Goal: Information Seeking & Learning: Learn about a topic

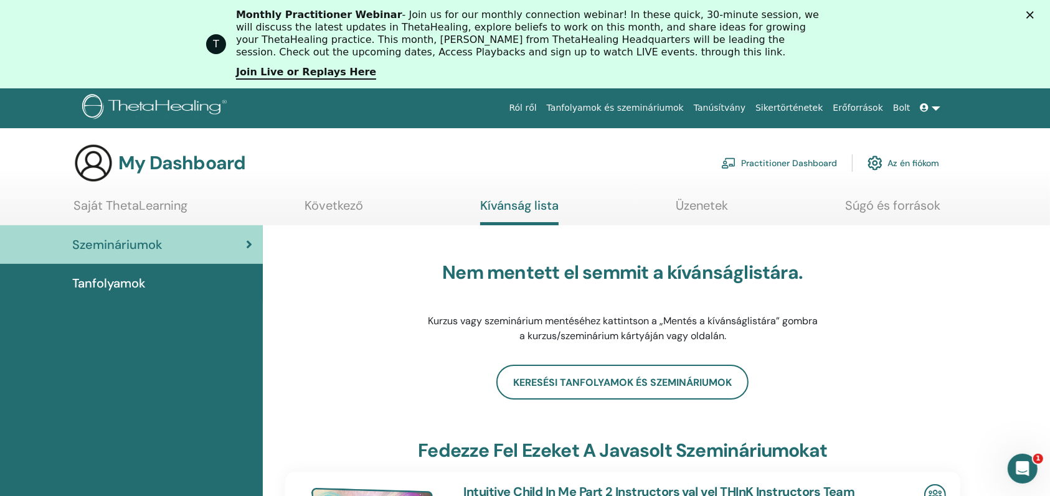
click at [1034, 12] on polygon "Close" at bounding box center [1029, 14] width 7 height 7
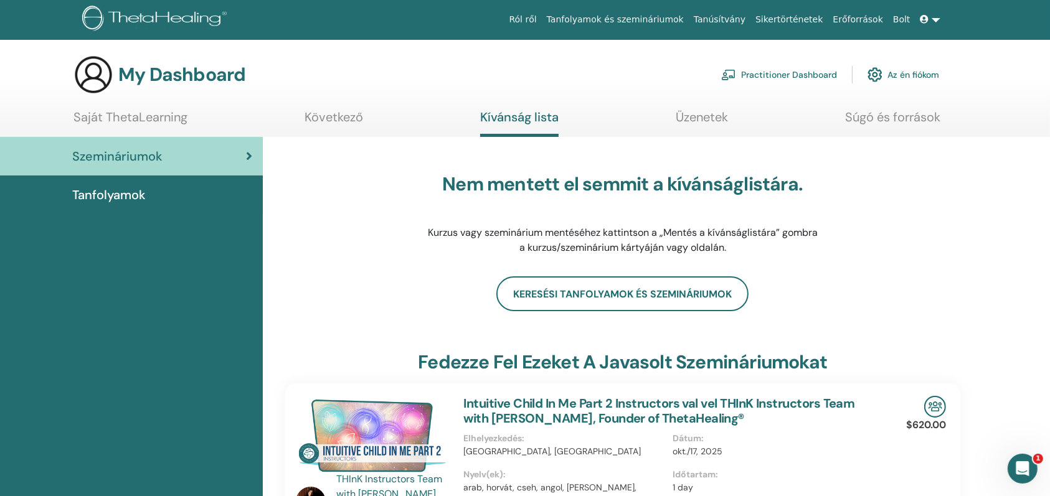
click at [1032, 468] on div "Open Intercom Messenger" at bounding box center [1021, 468] width 41 height 41
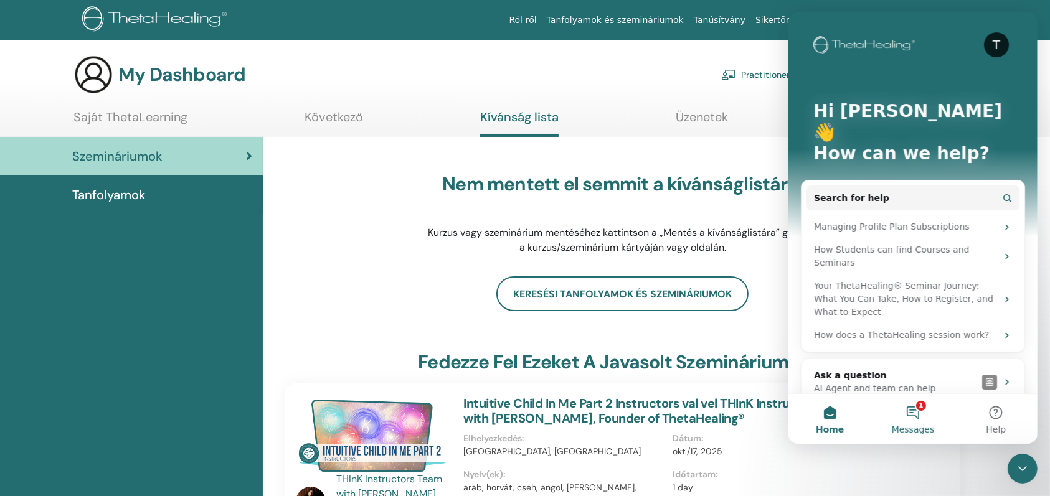
click at [908, 407] on button "1 Messages" at bounding box center [911, 419] width 83 height 50
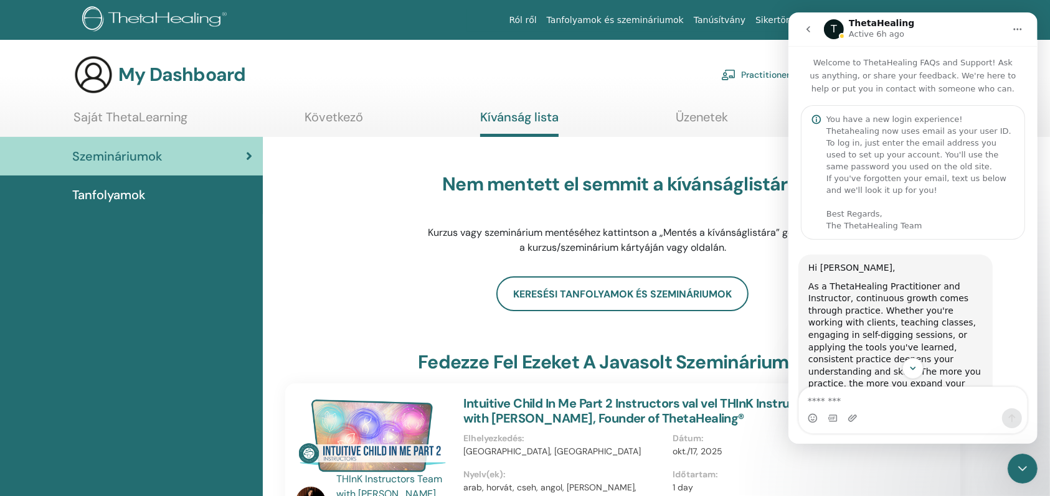
click at [1017, 474] on icon "Close Intercom Messenger" at bounding box center [1021, 468] width 15 height 15
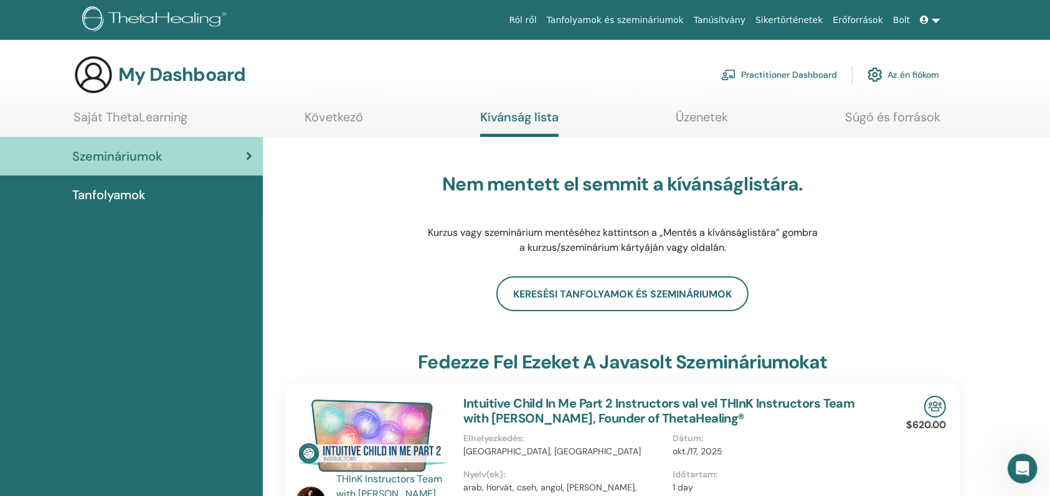
scroll to position [638, 0]
click at [118, 113] on link "Saját ThetaLearning" at bounding box center [130, 122] width 114 height 24
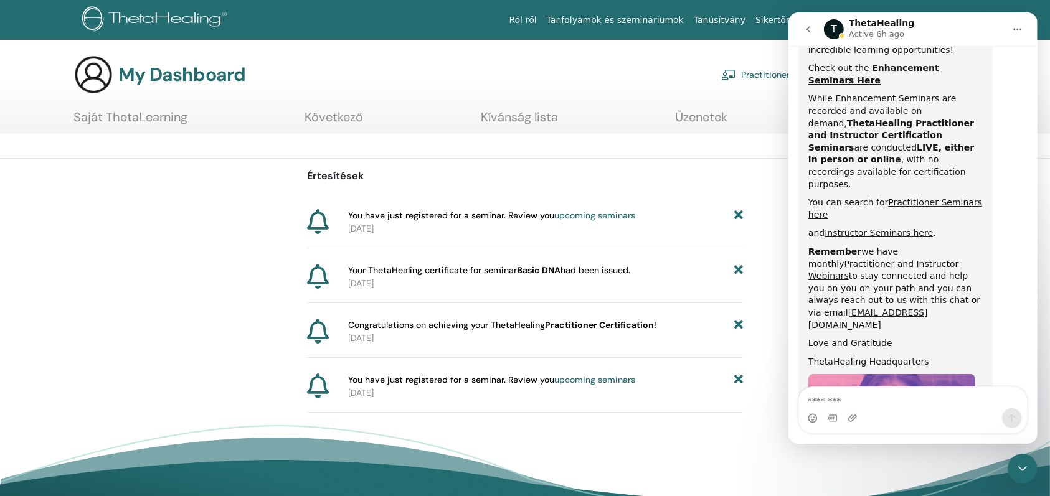
scroll to position [638, 0]
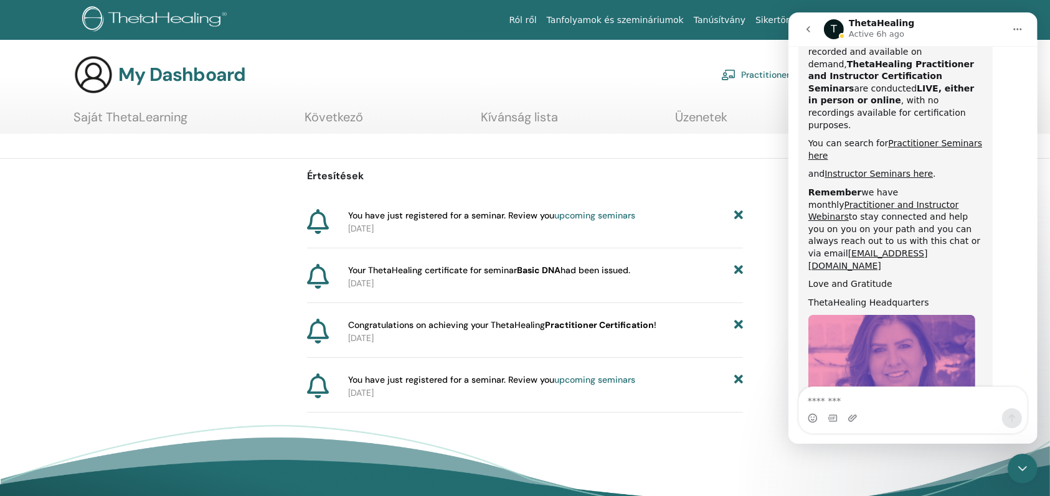
click at [806, 27] on icon "go back" at bounding box center [808, 29] width 10 height 10
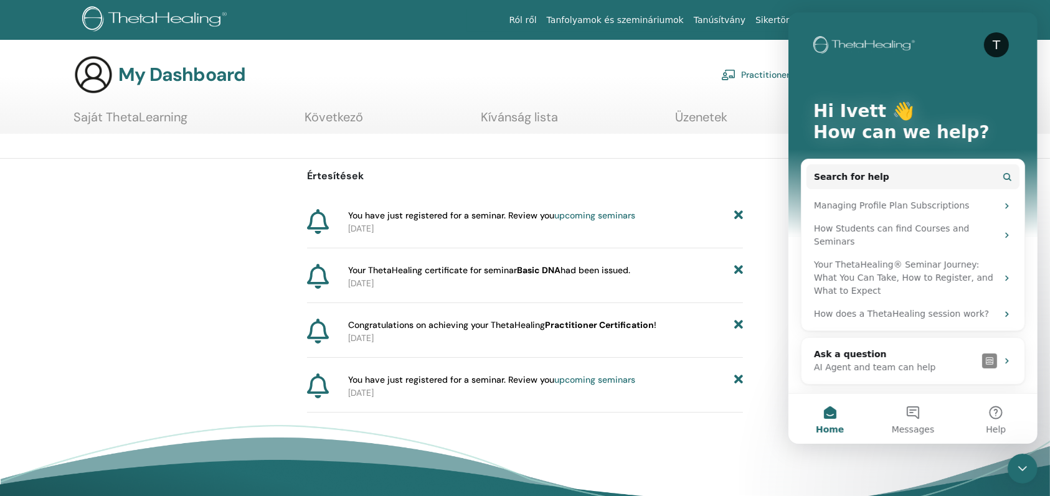
scroll to position [0, 0]
click at [825, 411] on button "Home" at bounding box center [829, 419] width 83 height 50
click at [893, 412] on button "Messages" at bounding box center [911, 419] width 83 height 50
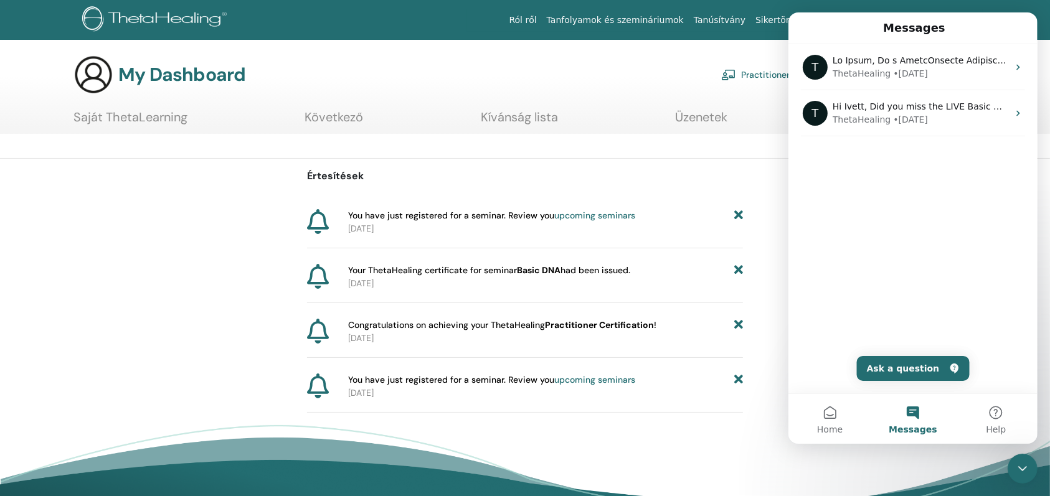
click at [1029, 466] on icon "Close Intercom Messenger" at bounding box center [1021, 468] width 15 height 15
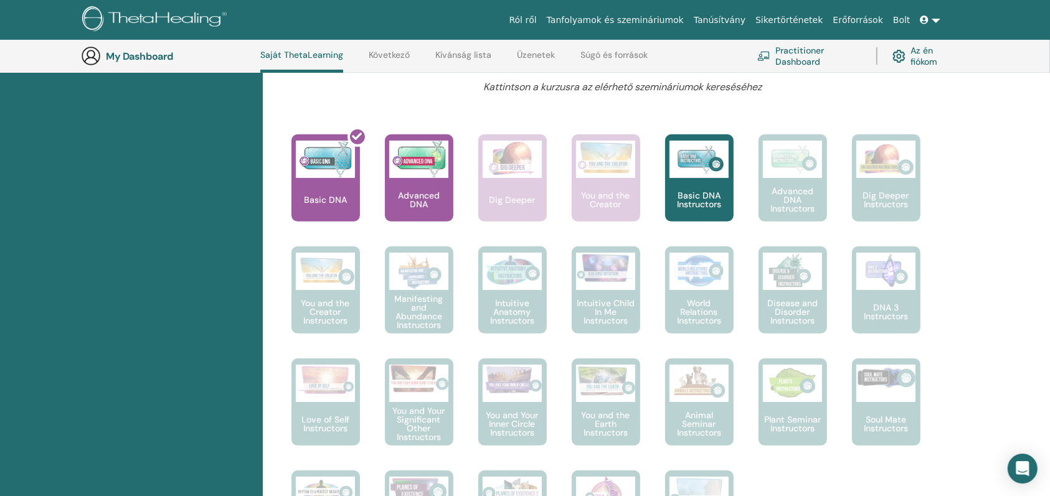
scroll to position [448, 0]
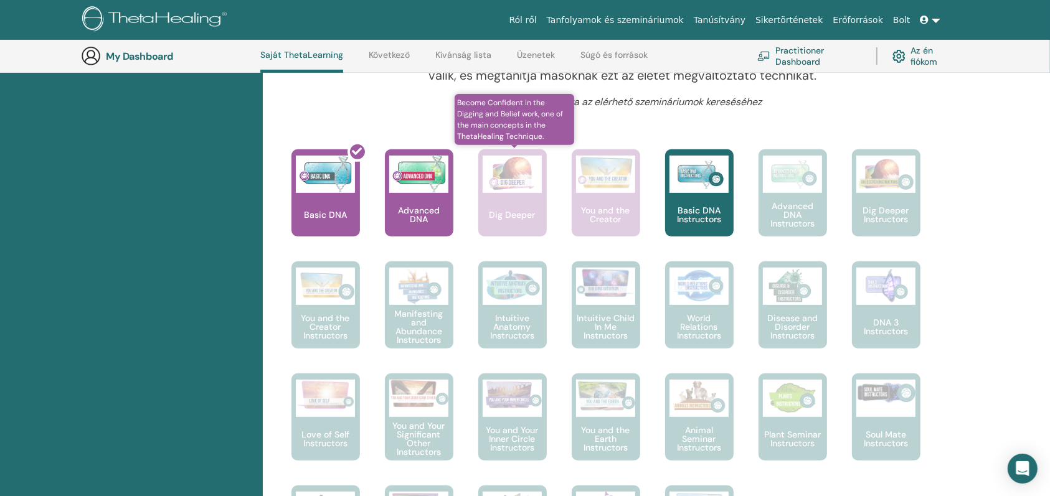
click at [537, 182] on img at bounding box center [512, 174] width 59 height 37
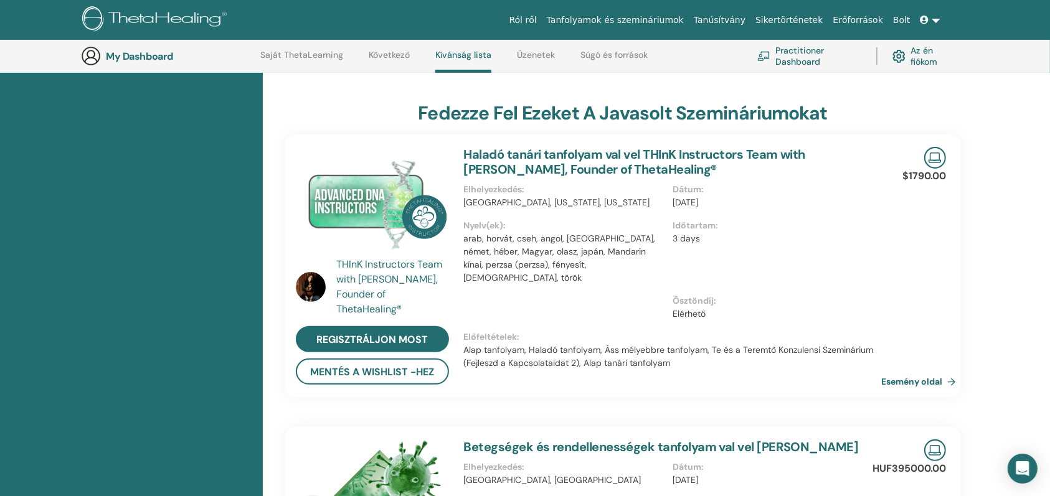
scroll to position [281, 0]
click at [314, 284] on img at bounding box center [311, 288] width 30 height 30
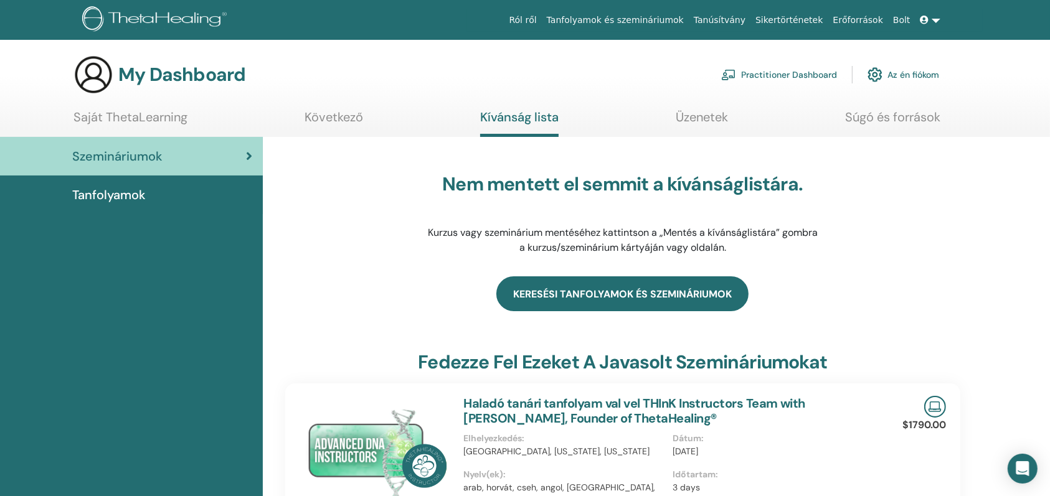
click at [633, 294] on link "Keresési tanfolyamok és szemináriumok" at bounding box center [622, 293] width 252 height 35
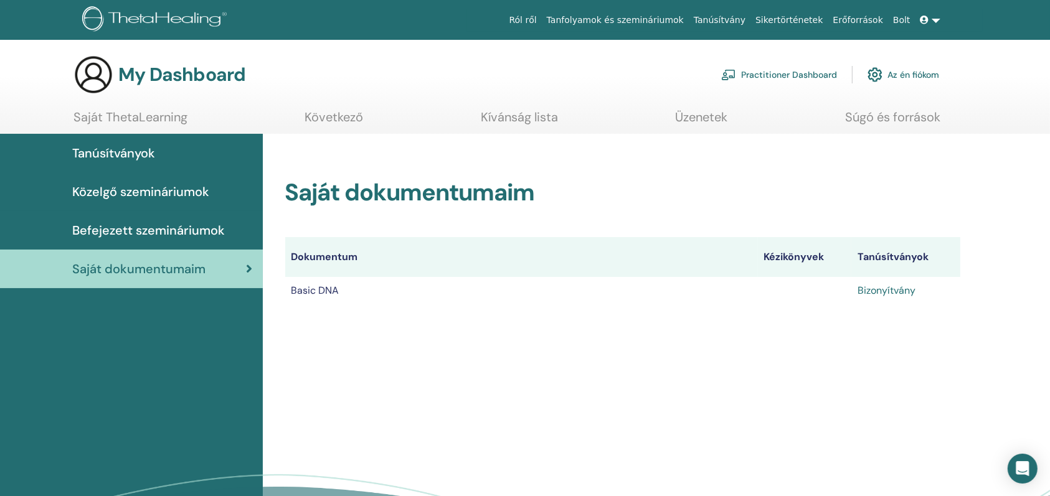
click at [883, 291] on link "Bizonyítvány" at bounding box center [886, 290] width 58 height 13
click at [158, 225] on span "Befejezett szemináriumok" at bounding box center [148, 230] width 153 height 19
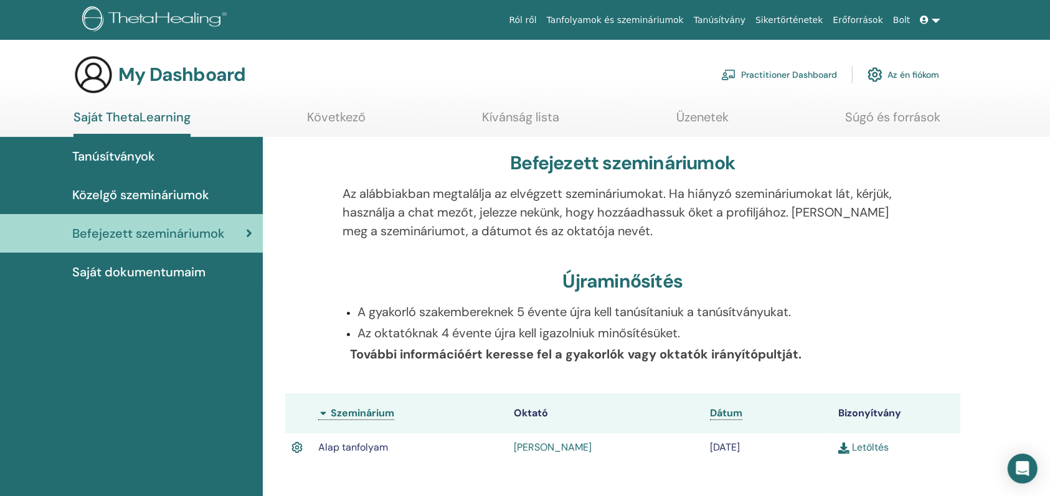
click at [130, 196] on span "Közelgő szemináriumok" at bounding box center [140, 195] width 137 height 19
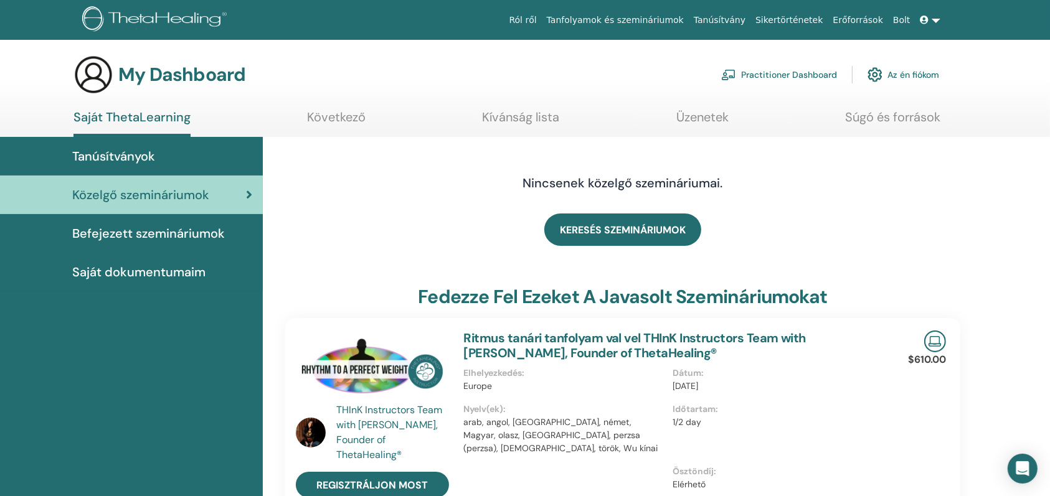
click at [134, 157] on span "Tanúsítványok" at bounding box center [113, 156] width 83 height 19
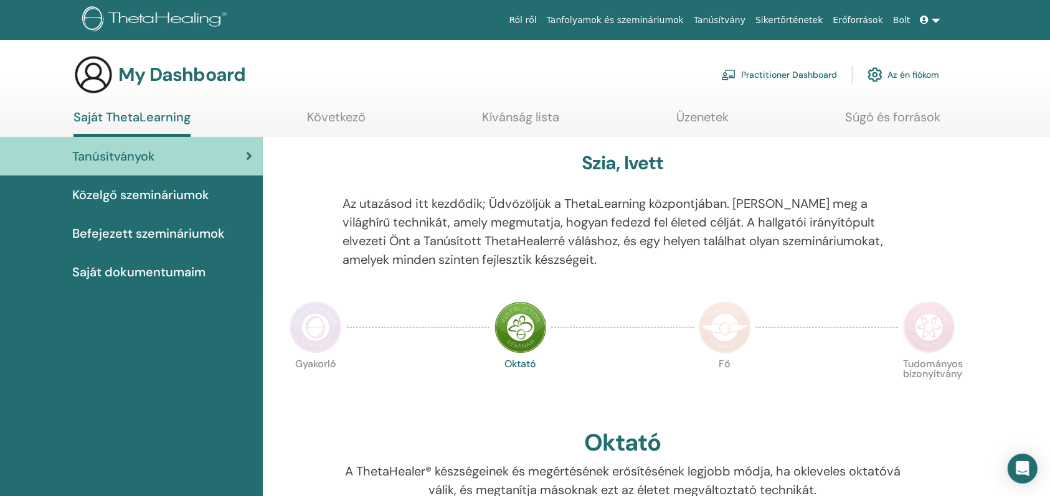
click at [352, 119] on link "Következő" at bounding box center [336, 122] width 59 height 24
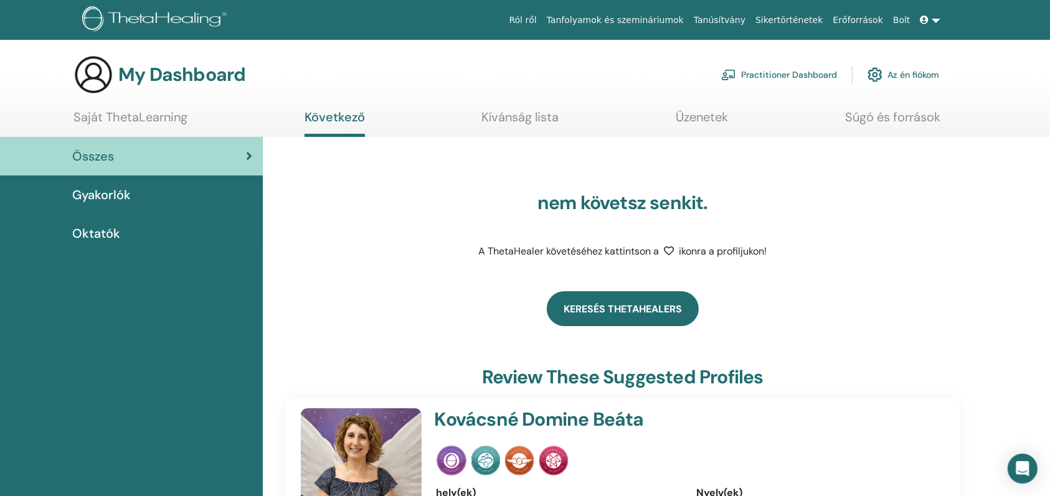
click at [616, 313] on link "Keresés ThetaHealers" at bounding box center [623, 308] width 152 height 35
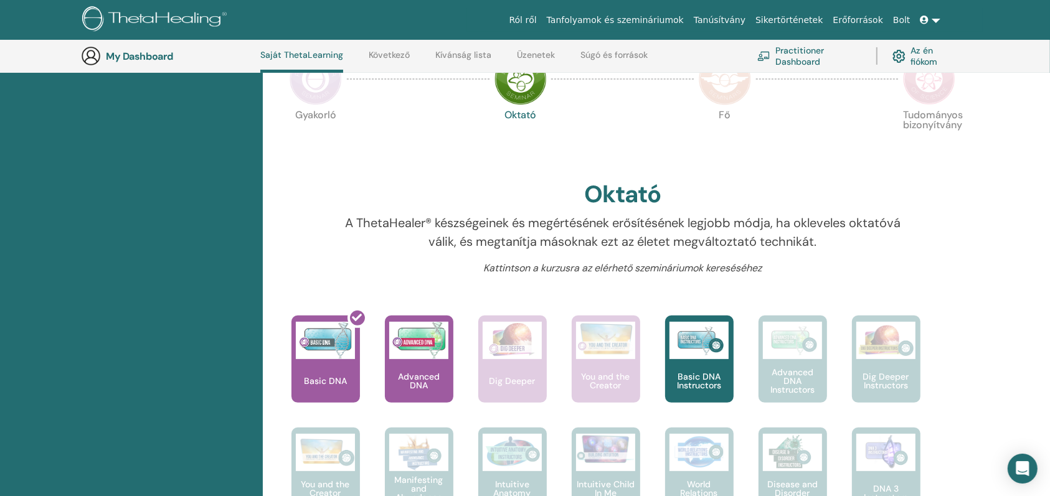
scroll to position [364, 0]
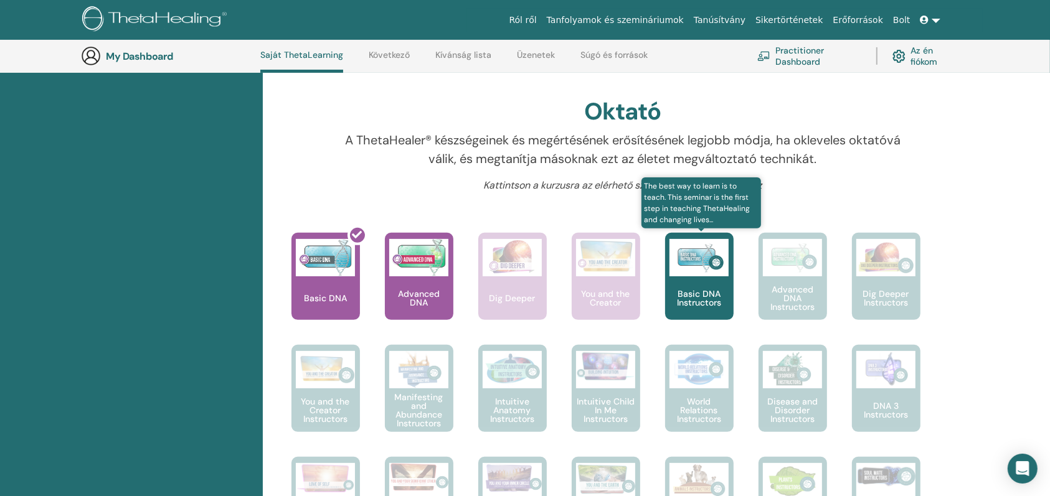
click at [695, 285] on div "Basic DNA Instructors" at bounding box center [699, 276] width 68 height 87
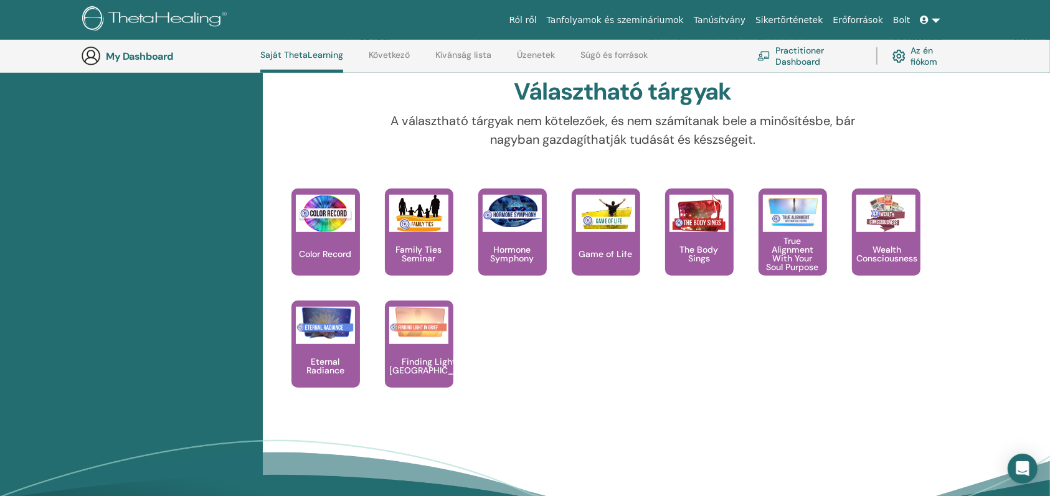
scroll to position [1029, 0]
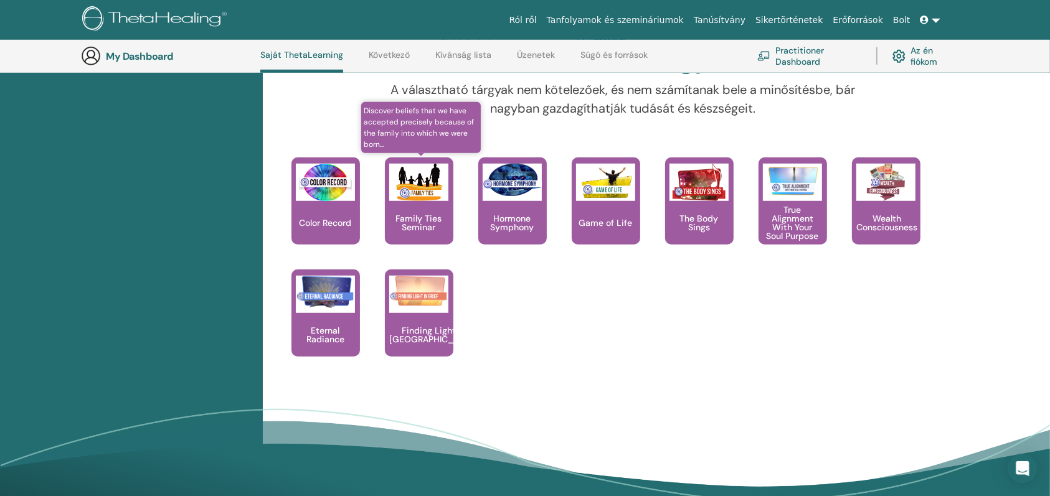
click at [441, 207] on div "Family Ties Seminar" at bounding box center [419, 201] width 68 height 87
